Goal: Information Seeking & Learning: Find specific page/section

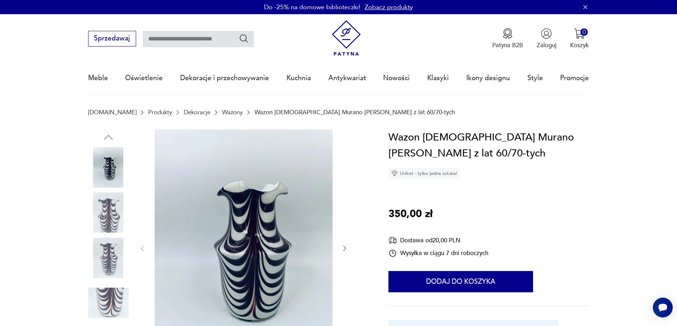
click at [345, 249] on icon "button" at bounding box center [344, 248] width 3 height 5
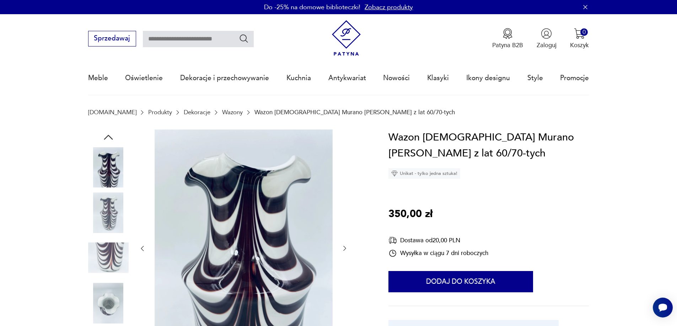
click at [344, 247] on icon "button" at bounding box center [344, 248] width 7 height 7
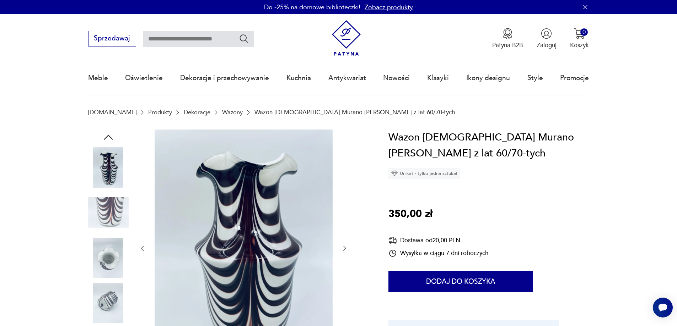
click at [344, 247] on icon "button" at bounding box center [344, 248] width 7 height 7
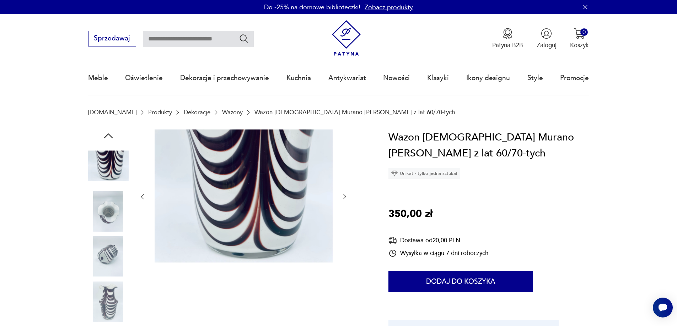
click at [344, 197] on icon "button" at bounding box center [344, 196] width 7 height 7
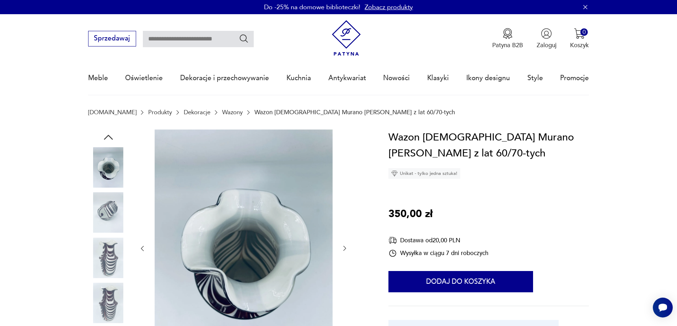
click at [342, 247] on icon "button" at bounding box center [344, 248] width 7 height 7
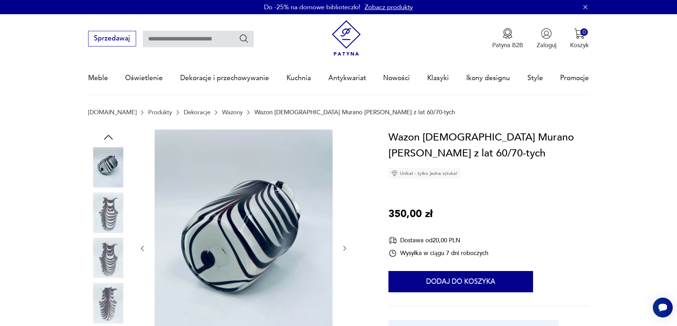
click at [343, 245] on icon "button" at bounding box center [344, 248] width 7 height 7
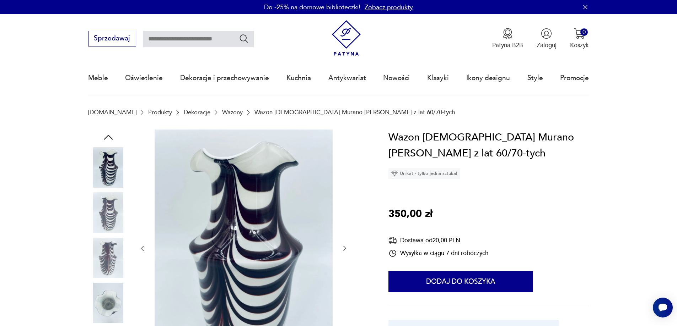
click at [342, 245] on icon "button" at bounding box center [344, 248] width 7 height 7
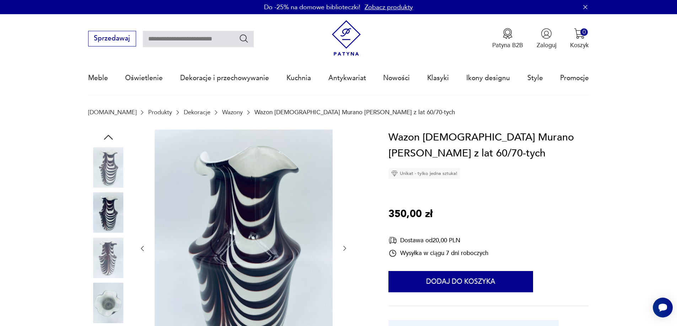
click at [342, 245] on icon "button" at bounding box center [344, 248] width 7 height 7
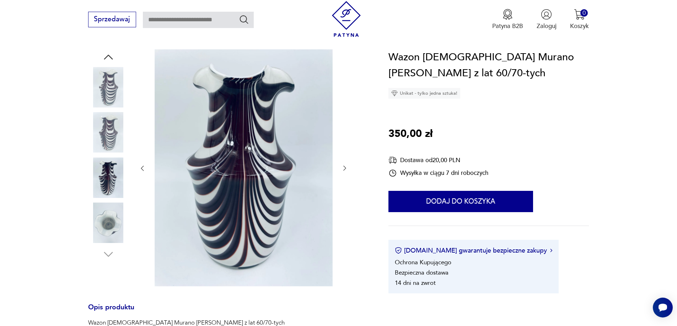
scroll to position [142, 0]
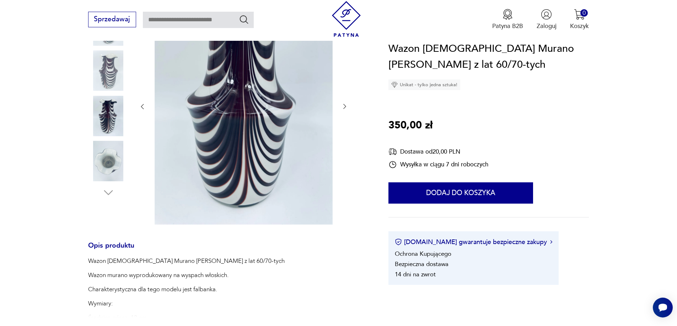
click at [343, 106] on icon "button" at bounding box center [344, 106] width 7 height 7
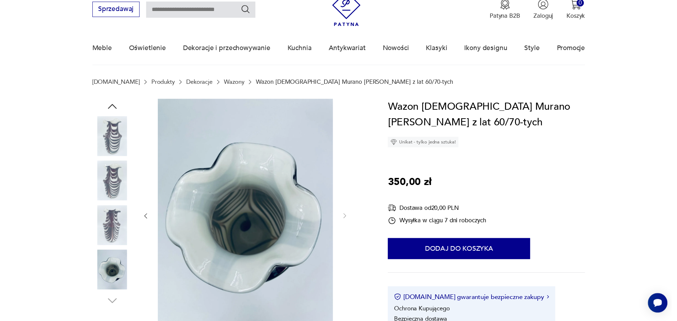
scroll to position [0, 0]
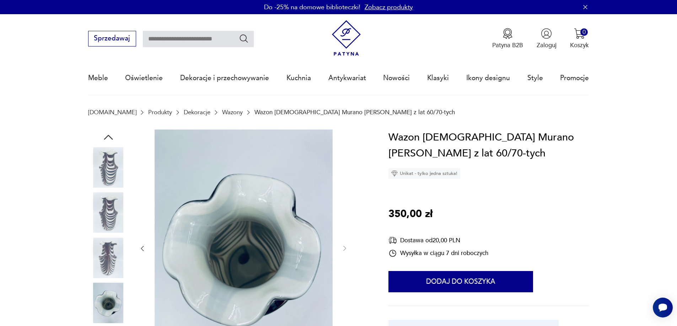
click at [177, 44] on input "text" at bounding box center [198, 39] width 111 height 16
type input "**********"
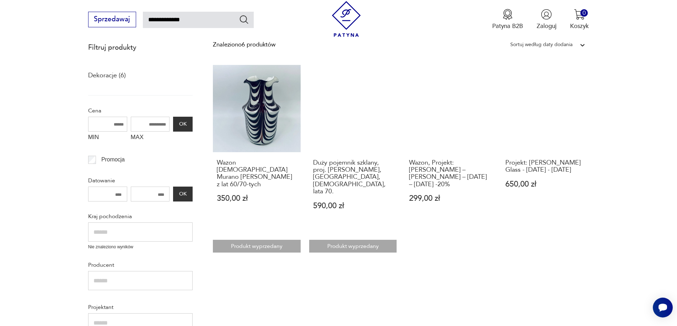
scroll to position [112, 0]
